Goal: Transaction & Acquisition: Book appointment/travel/reservation

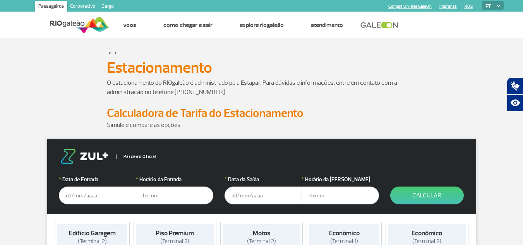
click at [86, 195] on input "text" at bounding box center [97, 196] width 77 height 18
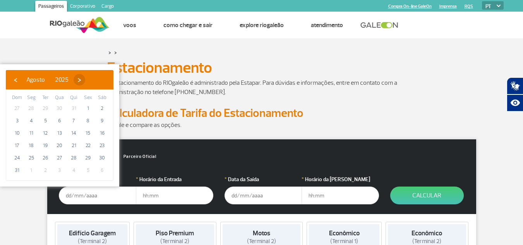
click at [85, 80] on span "›" at bounding box center [80, 80] width 12 height 12
click at [92, 80] on span "›" at bounding box center [87, 80] width 12 height 12
click at [17, 158] on span "26" at bounding box center [17, 158] width 12 height 12
type input "[DATE]"
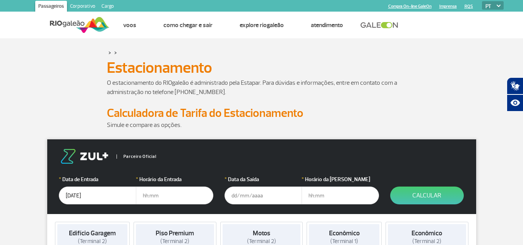
click at [163, 197] on input "text" at bounding box center [174, 196] width 77 height 18
click at [160, 196] on input "text" at bounding box center [174, 196] width 77 height 18
drag, startPoint x: 48, startPoint y: 93, endPoint x: 60, endPoint y: 95, distance: 12.5
click at [48, 93] on div "O estacionamento do RIOgaleão é administrado pela Estapar. Para dúvidas e infor…" at bounding box center [262, 92] width 430 height 28
click at [148, 198] on input "text" at bounding box center [174, 196] width 77 height 18
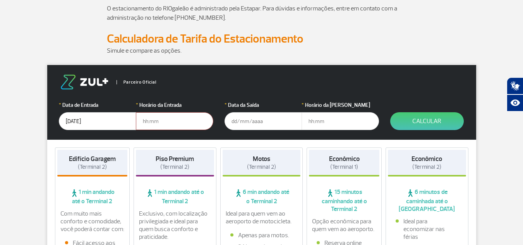
scroll to position [77, 0]
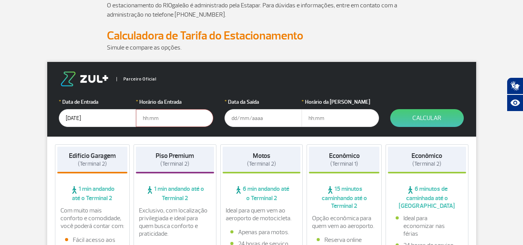
click at [146, 119] on input "text" at bounding box center [174, 118] width 77 height 18
click at [99, 117] on input "[DATE]" at bounding box center [97, 118] width 77 height 18
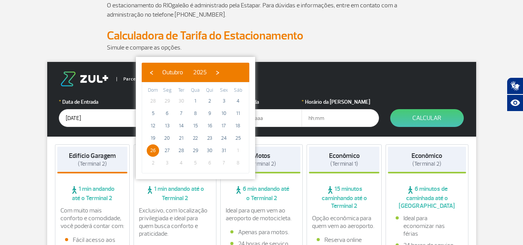
click at [156, 150] on span "26" at bounding box center [153, 151] width 12 height 12
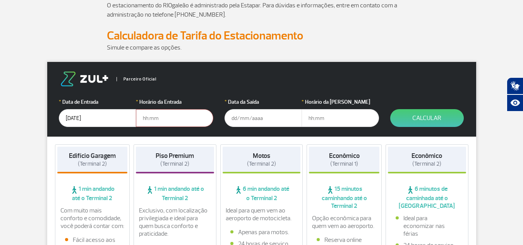
click at [158, 117] on input "text" at bounding box center [174, 118] width 77 height 18
type input "02:30"
click at [248, 118] on input "text" at bounding box center [263, 118] width 77 height 18
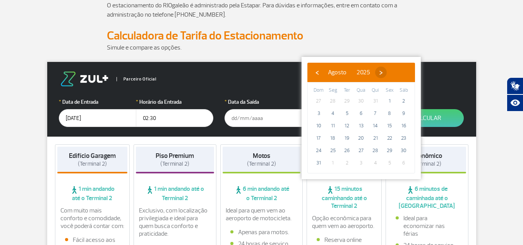
click at [387, 70] on span "›" at bounding box center [381, 73] width 12 height 12
click at [394, 71] on span "›" at bounding box center [388, 73] width 12 height 12
click at [388, 152] on span "31" at bounding box center [390, 151] width 12 height 12
type input "[DATE]"
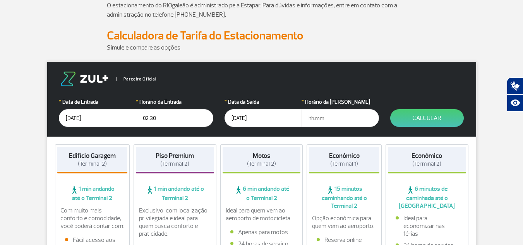
click at [320, 115] on input "text" at bounding box center [340, 118] width 77 height 18
type input "11:30"
click at [439, 120] on button "Calcular" at bounding box center [428, 118] width 74 height 18
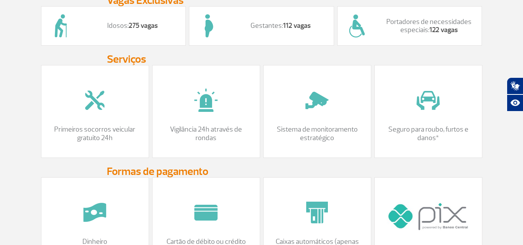
scroll to position [659, 0]
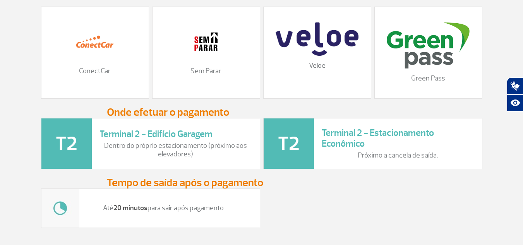
scroll to position [1007, 0]
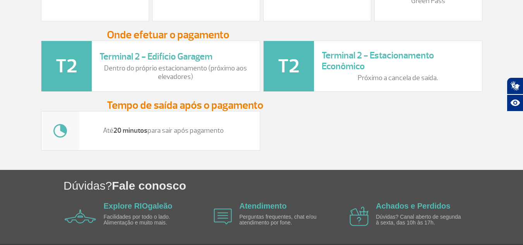
click at [392, 139] on div "Até 20 minutos para sair após pagamento" at bounding box center [262, 131] width 445 height 40
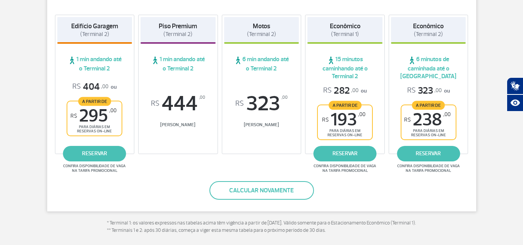
scroll to position [0, 0]
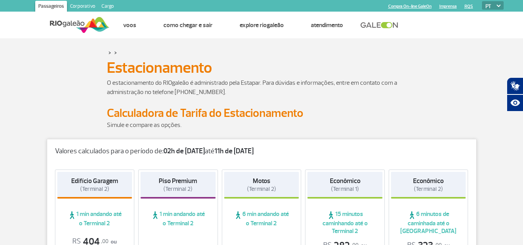
click at [169, 151] on strong "02h de [DATE]" at bounding box center [183, 151] width 41 height 9
click at [236, 154] on strong "11h de [DATE]" at bounding box center [234, 151] width 39 height 9
click at [234, 153] on strong "11h de [DATE]" at bounding box center [234, 151] width 39 height 9
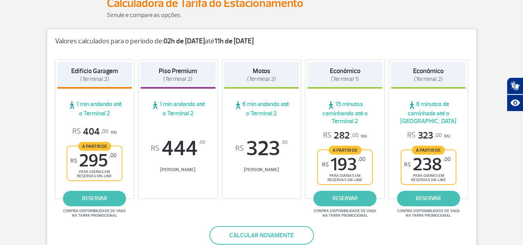
scroll to position [155, 0]
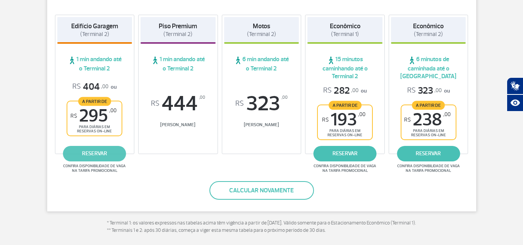
click at [96, 153] on link "reservar" at bounding box center [94, 153] width 63 height 15
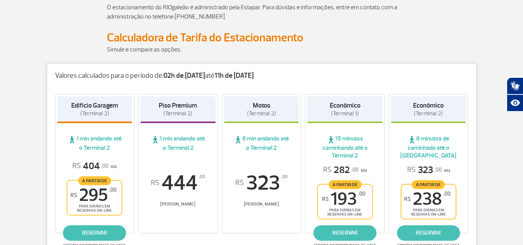
scroll to position [0, 0]
